Goal: Navigation & Orientation: Find specific page/section

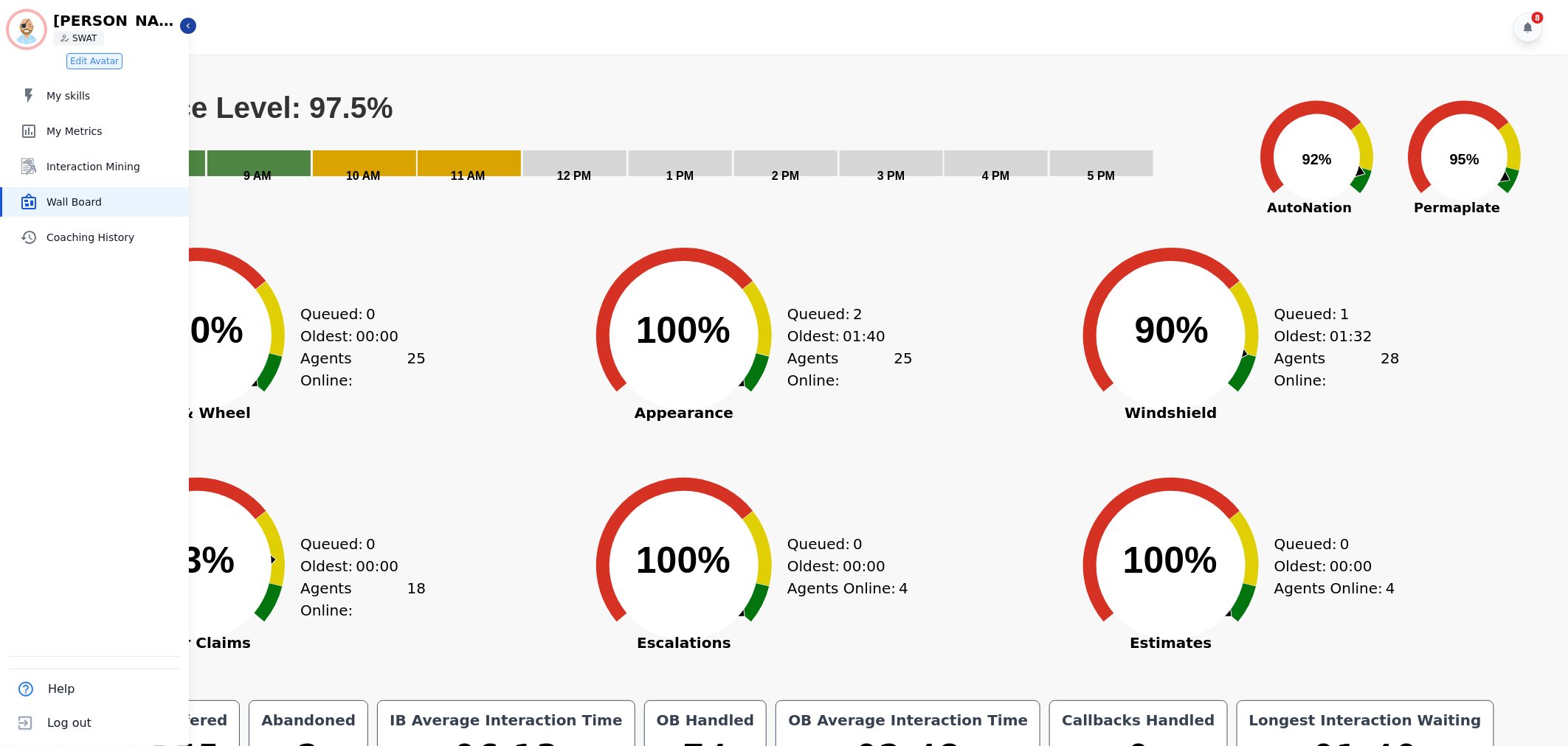
click at [192, 24] on icon "Sidebar" at bounding box center [188, 26] width 11 height 11
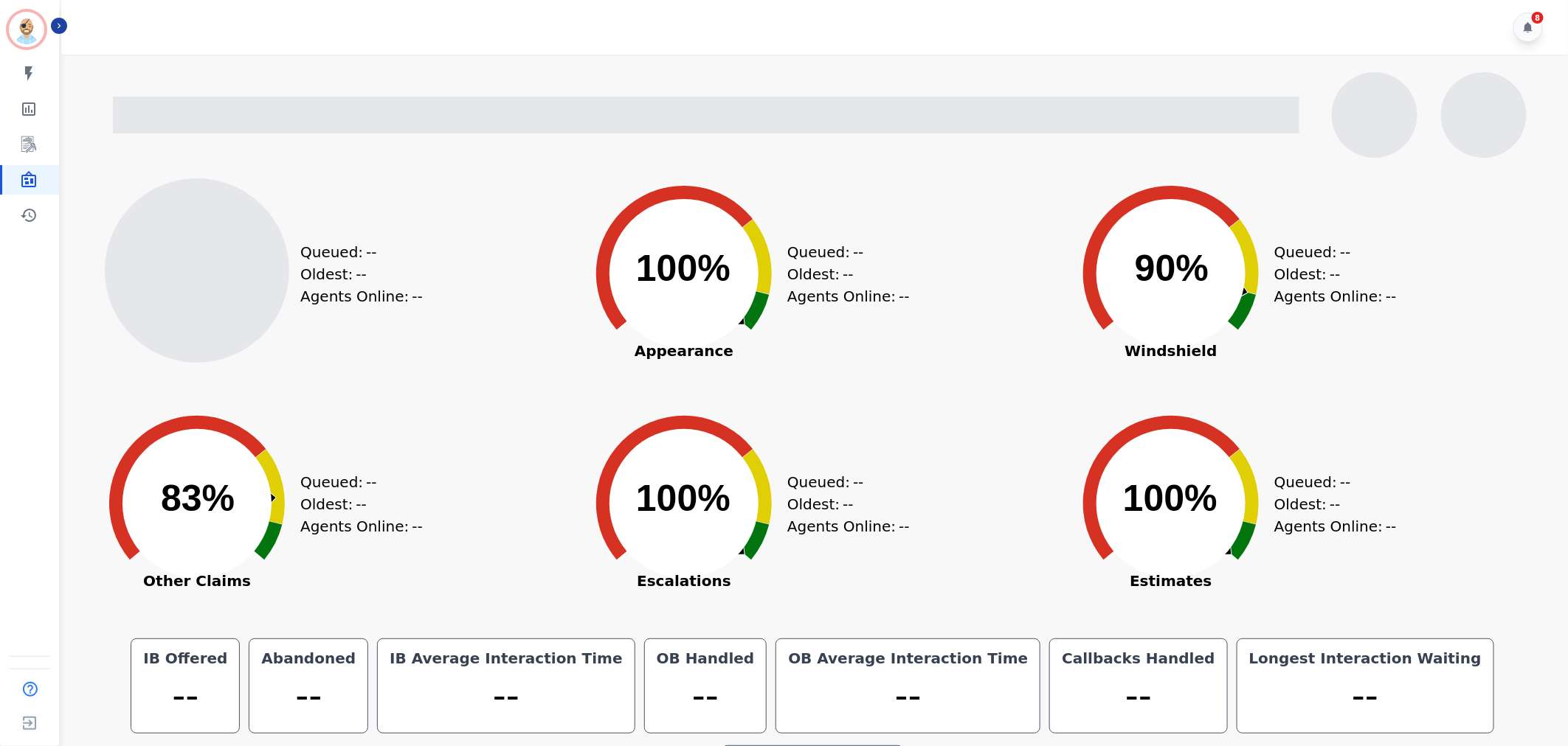
click at [57, 21] on icon "Sidebar" at bounding box center [59, 26] width 11 height 11
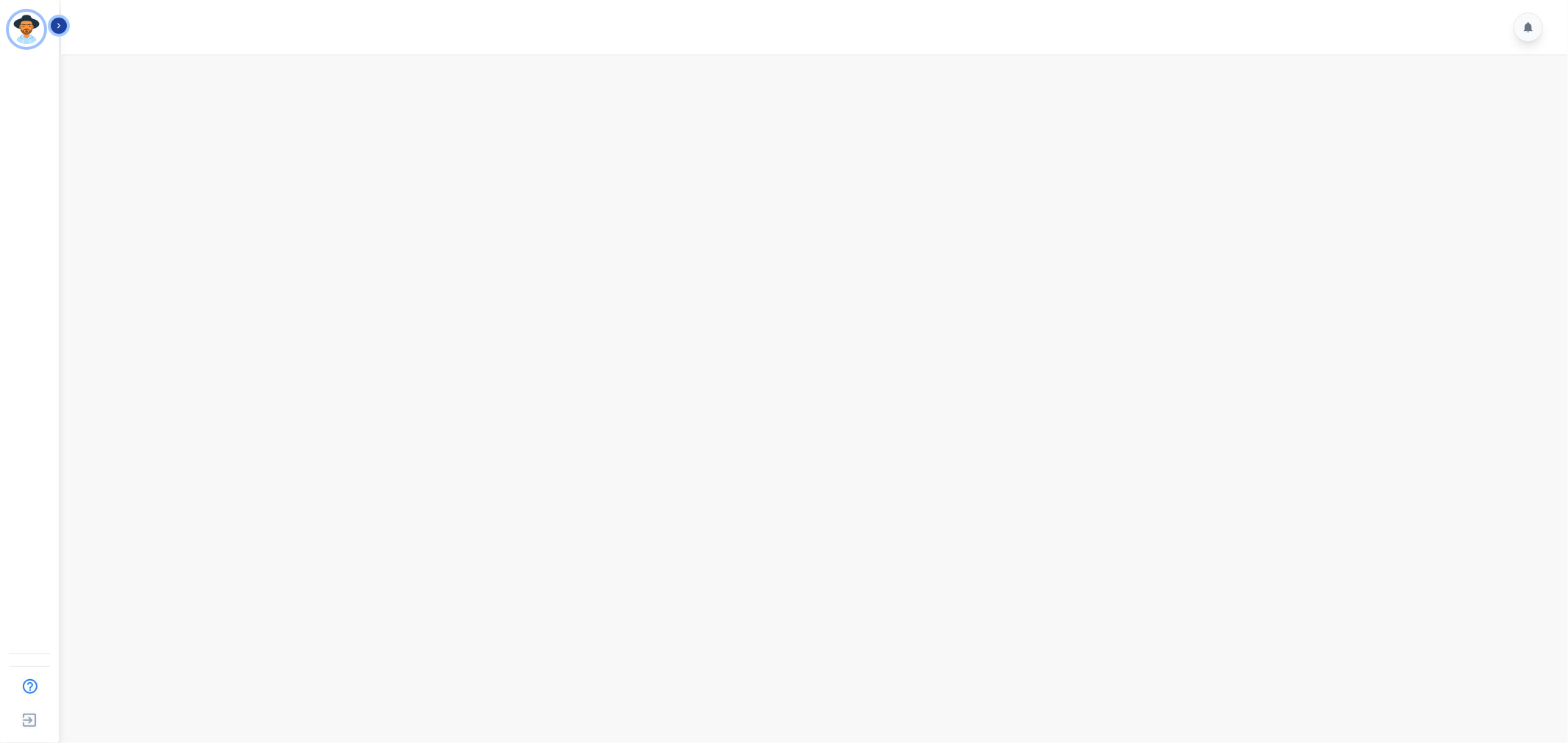
click at [61, 25] on icon "Sidebar" at bounding box center [59, 26] width 11 height 11
